Goal: Task Accomplishment & Management: Use online tool/utility

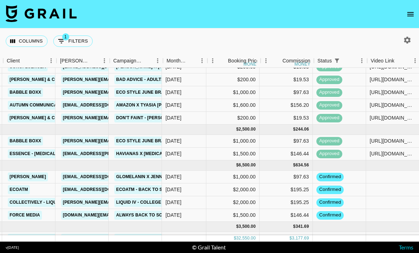
scroll to position [130, 199]
click at [333, 212] on span "confirmed" at bounding box center [330, 215] width 27 height 7
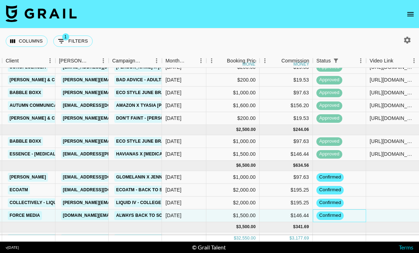
click at [335, 212] on span "confirmed" at bounding box center [330, 215] width 27 height 7
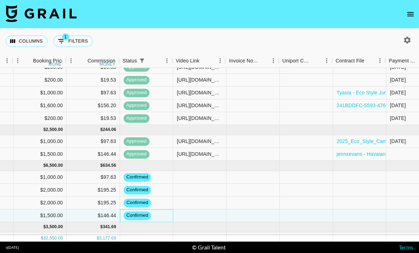
scroll to position [130, 391]
click at [192, 210] on div at bounding box center [200, 216] width 53 height 13
type input "[URL][DOMAIN_NAME]"
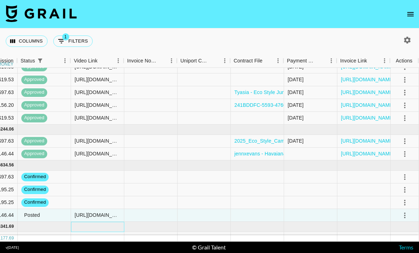
scroll to position [130, 494]
click at [258, 210] on div at bounding box center [257, 216] width 53 height 13
click at [265, 210] on div at bounding box center [257, 216] width 53 height 13
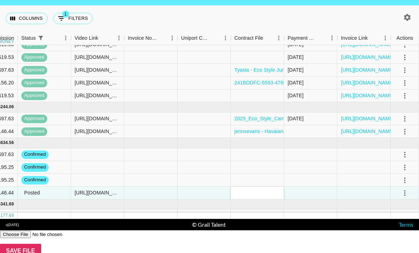
click at [284, 231] on div at bounding box center [209, 231] width 419 height 0
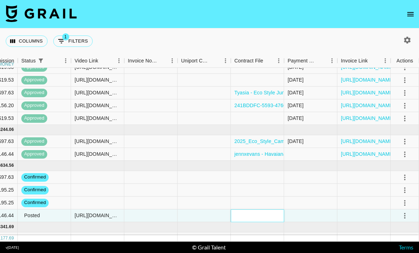
click at [257, 210] on div at bounding box center [257, 216] width 53 height 13
click at [261, 210] on div at bounding box center [257, 216] width 53 height 13
click at [258, 197] on div at bounding box center [257, 203] width 53 height 13
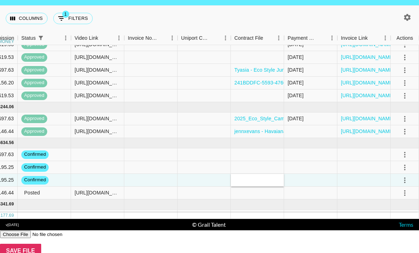
click at [161, 231] on div "Save File" at bounding box center [209, 245] width 419 height 28
click at [90, 231] on input "file" at bounding box center [45, 234] width 90 height 7
type input "C:\fakepath\Always Pocket Pads_Influencer Agreement _Zinia [PERSON_NAME].pdf"
click at [41, 244] on input "Save File" at bounding box center [20, 251] width 41 height 14
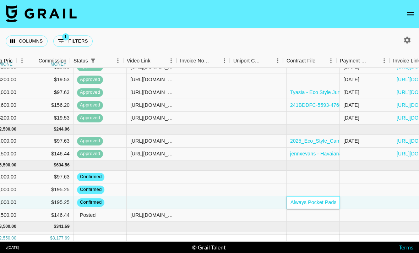
scroll to position [130, 438]
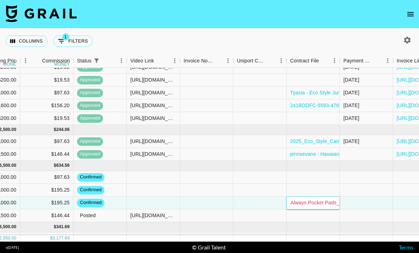
click at [315, 200] on link "Always Pocket Pads_Influencer Agreement _Zinia [PERSON_NAME].pdf" at bounding box center [373, 203] width 164 height 6
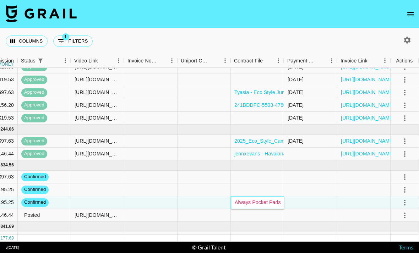
scroll to position [130, 494]
click at [267, 210] on div at bounding box center [257, 216] width 53 height 13
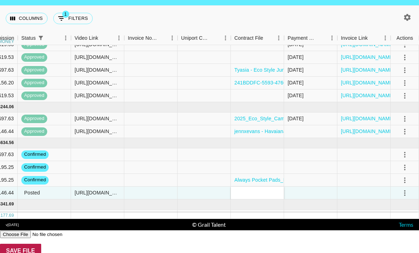
click at [41, 244] on input "Save File" at bounding box center [20, 251] width 41 height 14
click at [90, 231] on input "file" at bounding box center [45, 234] width 90 height 7
type input "C:\fakepath\Always Pocket Pads_Influencer Agreement _Zinia [PERSON_NAME].pdf"
click at [41, 244] on input "Save File" at bounding box center [20, 251] width 41 height 14
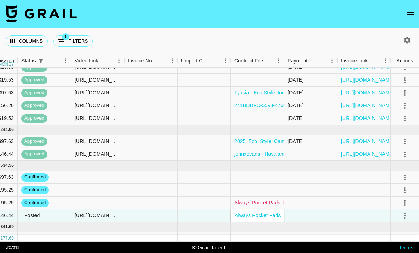
click at [279, 199] on link "Always Pocket Pads_Influencer Agreement _Zinia [PERSON_NAME].pdf" at bounding box center [316, 202] width 164 height 7
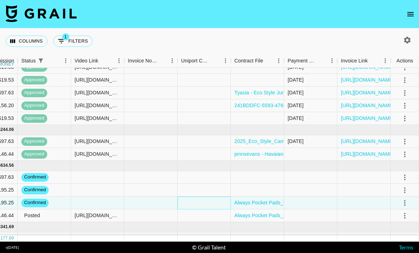
click at [224, 197] on div at bounding box center [204, 203] width 53 height 13
click at [406, 197] on button "select merge strategy" at bounding box center [405, 203] width 12 height 12
click at [337, 210] on div at bounding box center [310, 216] width 53 height 13
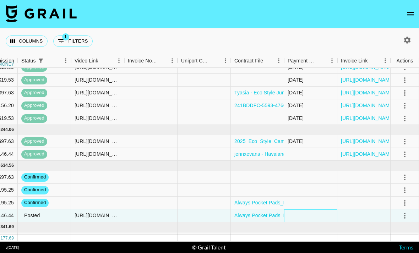
click at [308, 210] on div at bounding box center [310, 216] width 53 height 13
click at [404, 212] on icon "select merge strategy" at bounding box center [405, 216] width 9 height 9
click at [401, 197] on li "Approve" at bounding box center [404, 200] width 34 height 7
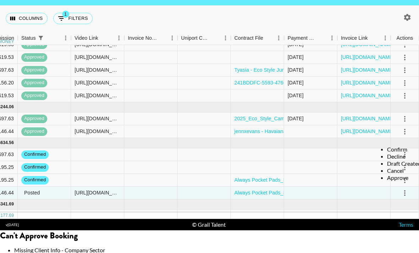
click at [298, 231] on div at bounding box center [209, 231] width 419 height 0
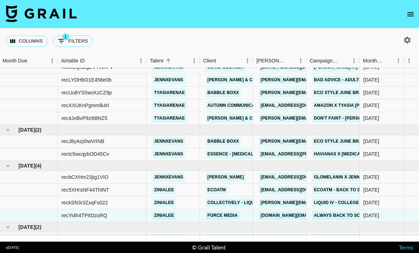
scroll to position [130, 0]
click at [228, 211] on link "Force Media" at bounding box center [223, 215] width 34 height 9
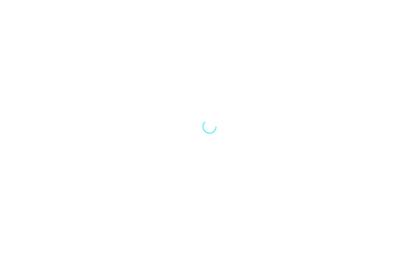
scroll to position [23, 0]
